Goal: Information Seeking & Learning: Learn about a topic

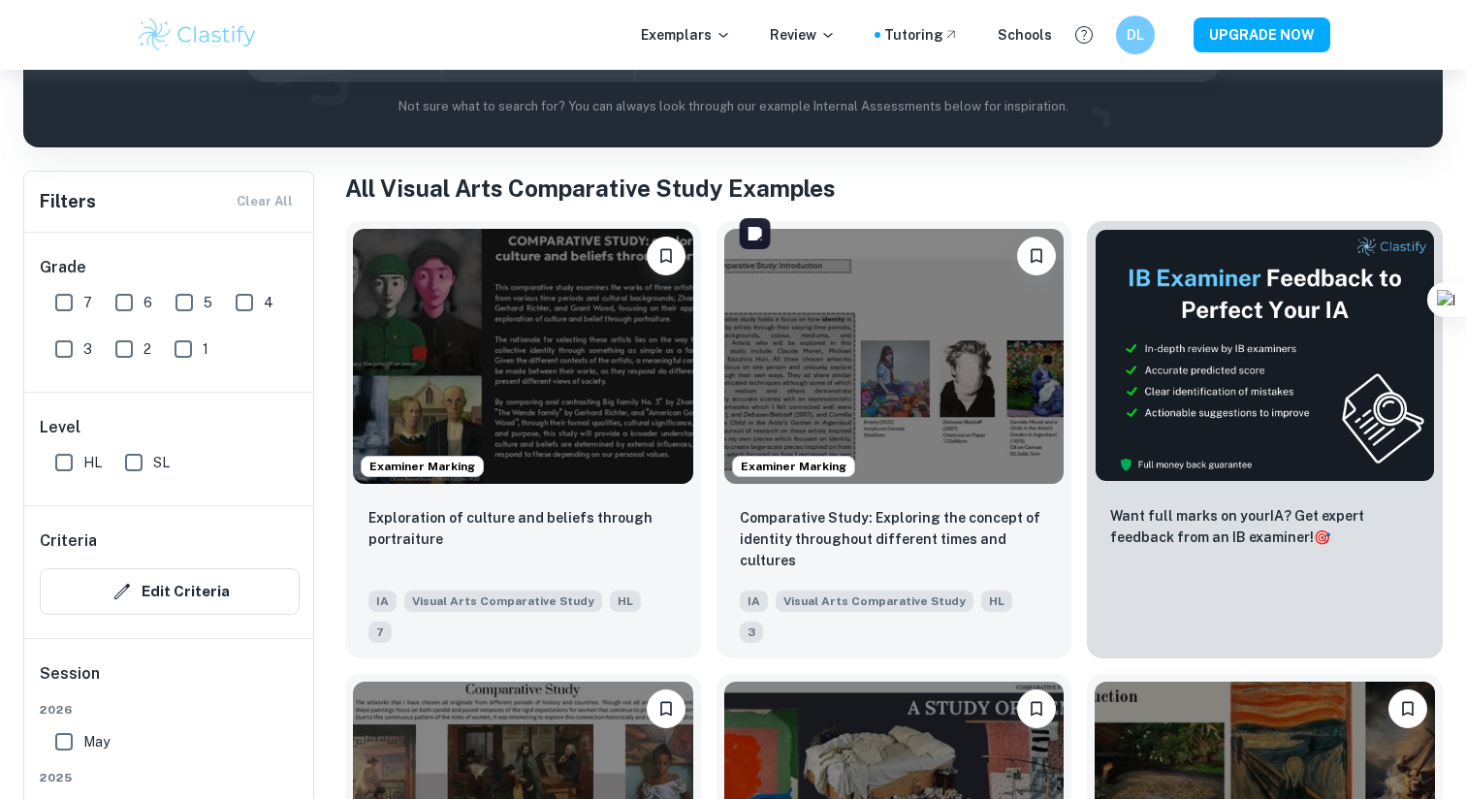
scroll to position [313, 0]
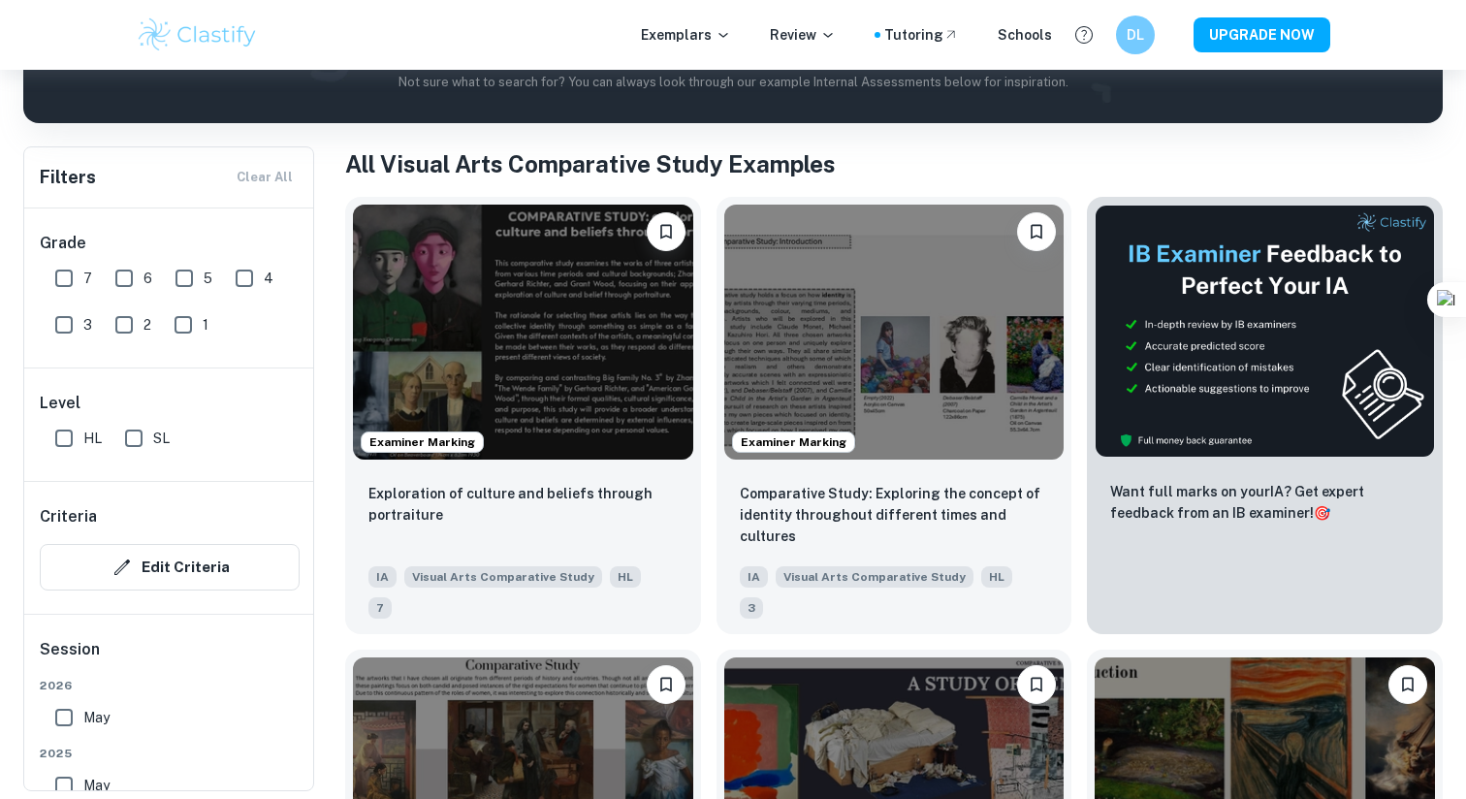
click at [68, 272] on input "7" at bounding box center [64, 278] width 39 height 39
checkbox input "true"
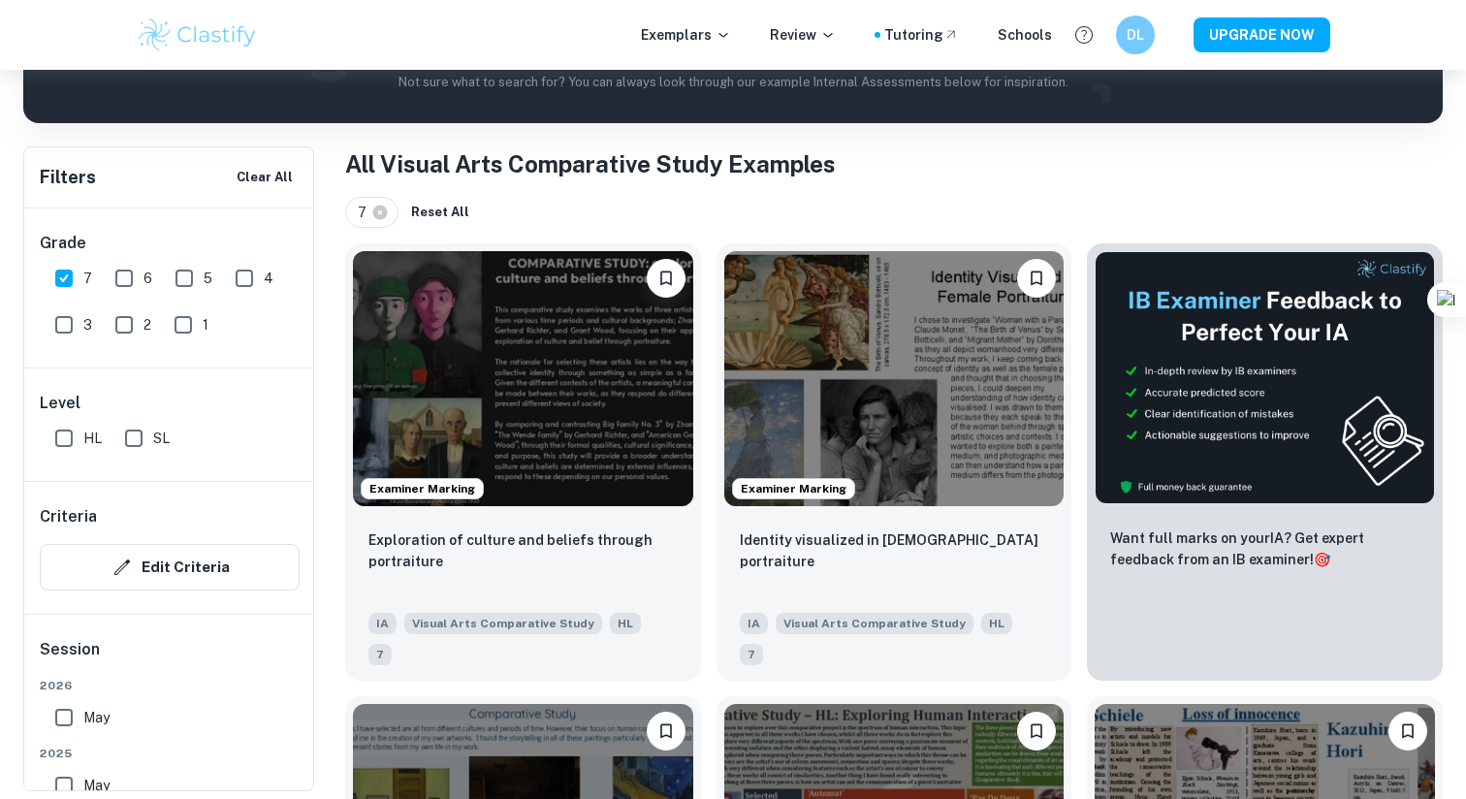
click at [139, 276] on input "6" at bounding box center [124, 278] width 39 height 39
checkbox input "true"
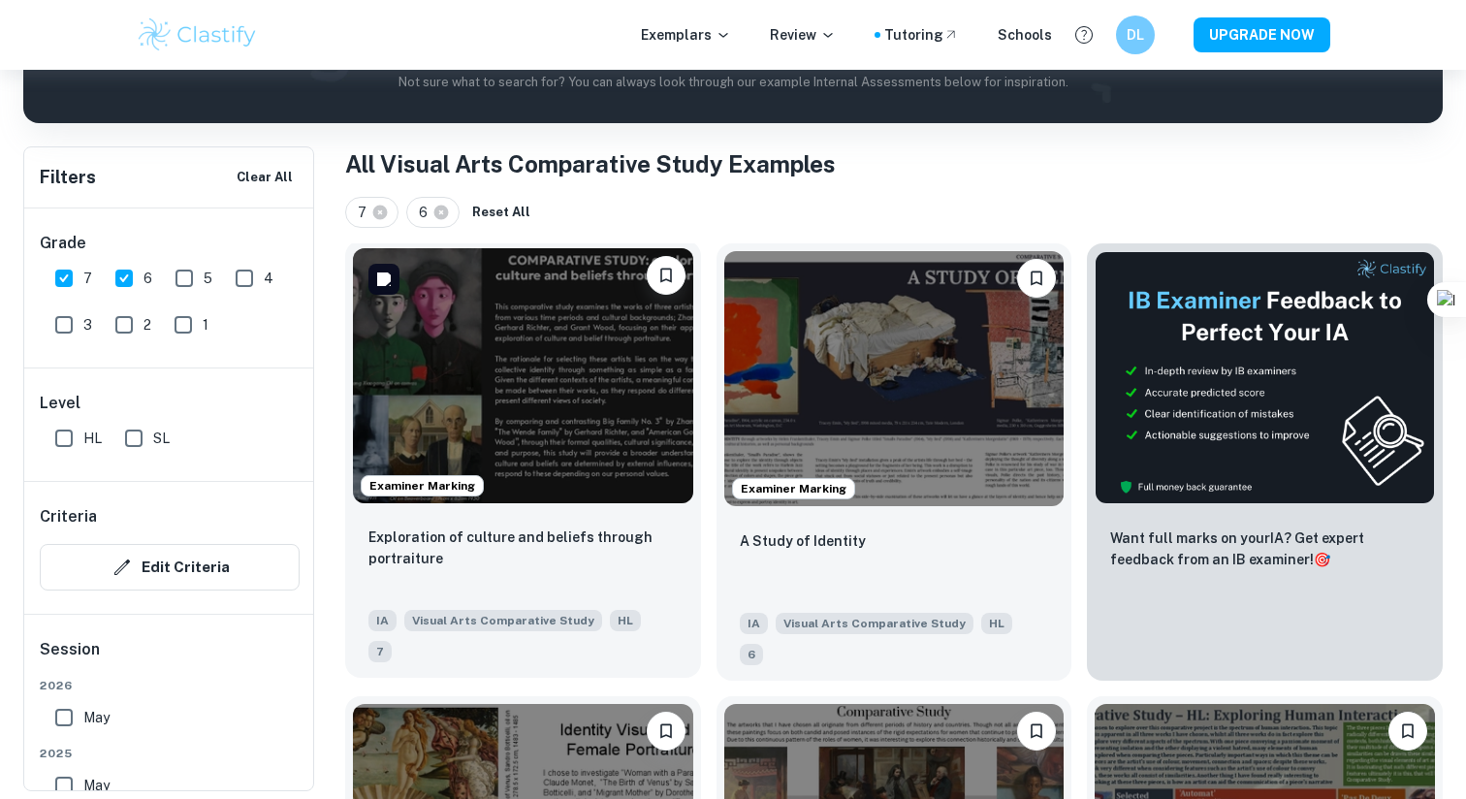
click at [544, 425] on img at bounding box center [523, 375] width 340 height 255
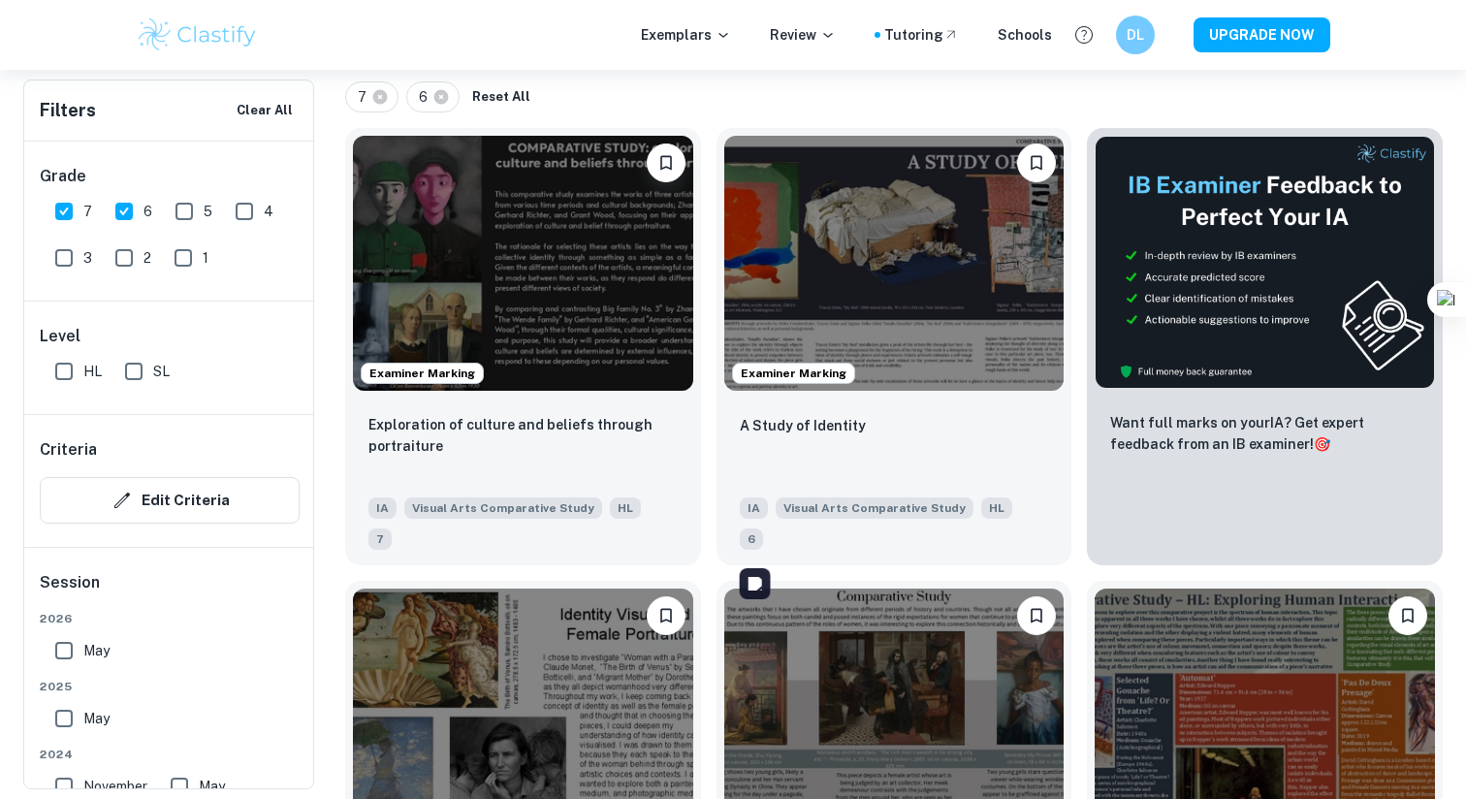
scroll to position [431, 0]
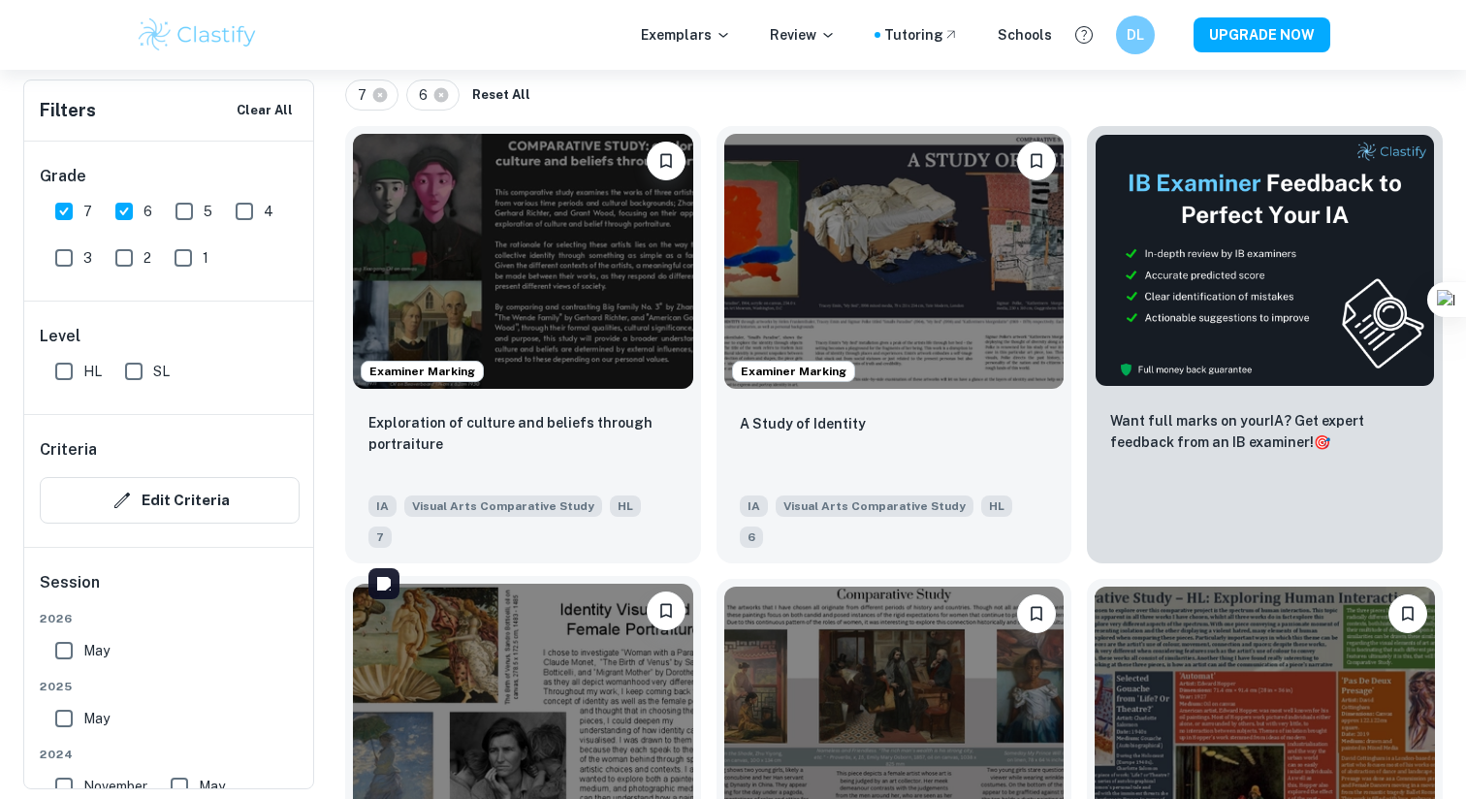
click at [607, 644] on img at bounding box center [523, 711] width 340 height 255
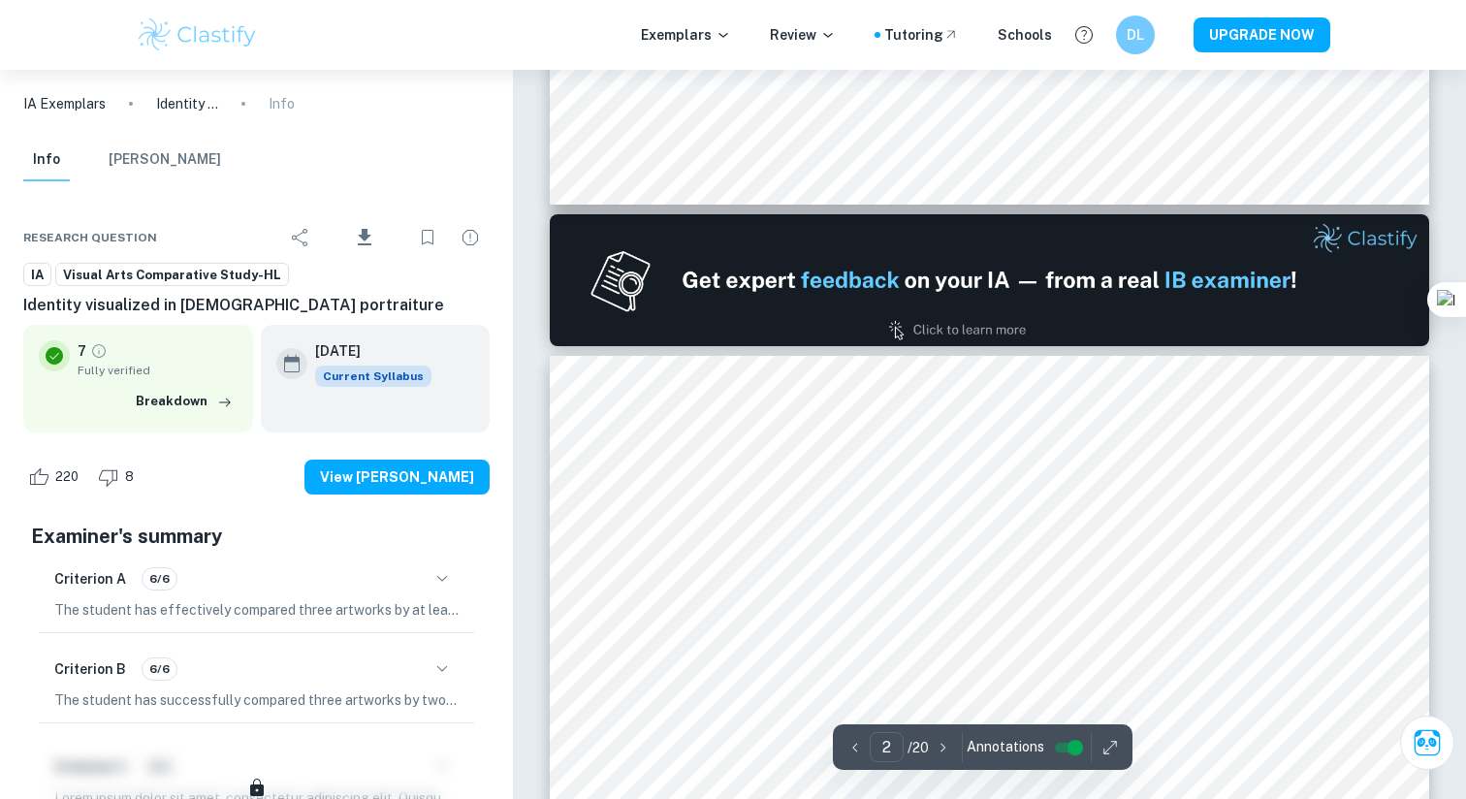
type input "1"
